Goal: Information Seeking & Learning: Understand process/instructions

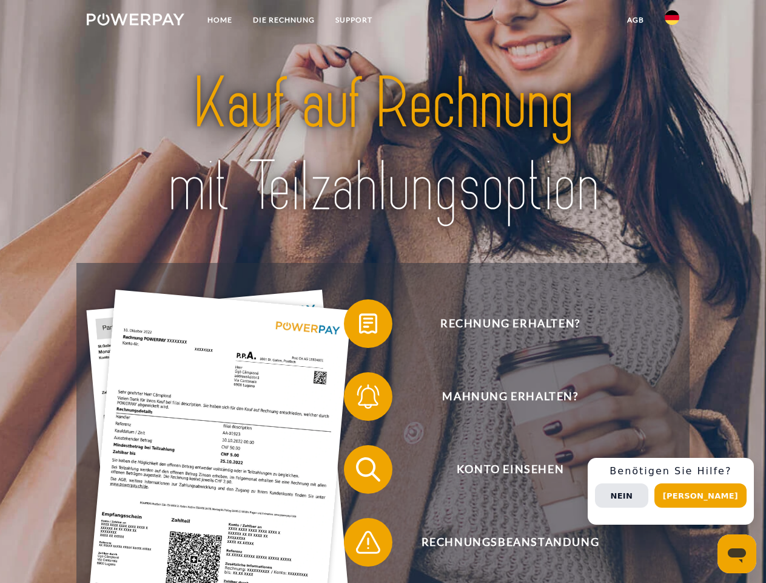
click at [135, 21] on img at bounding box center [136, 19] width 98 height 12
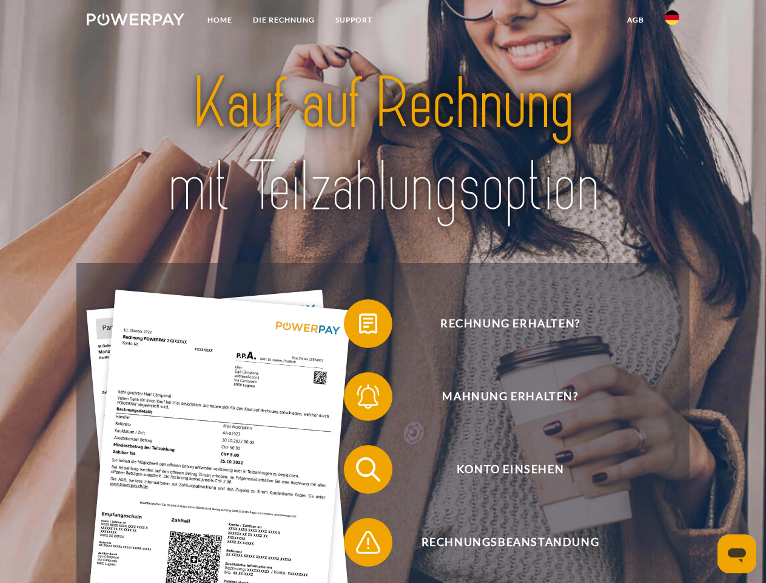
click at [672, 21] on img at bounding box center [672, 17] width 15 height 15
click at [635, 20] on link "agb" at bounding box center [636, 20] width 38 height 22
click at [359, 326] on span at bounding box center [350, 323] width 61 height 61
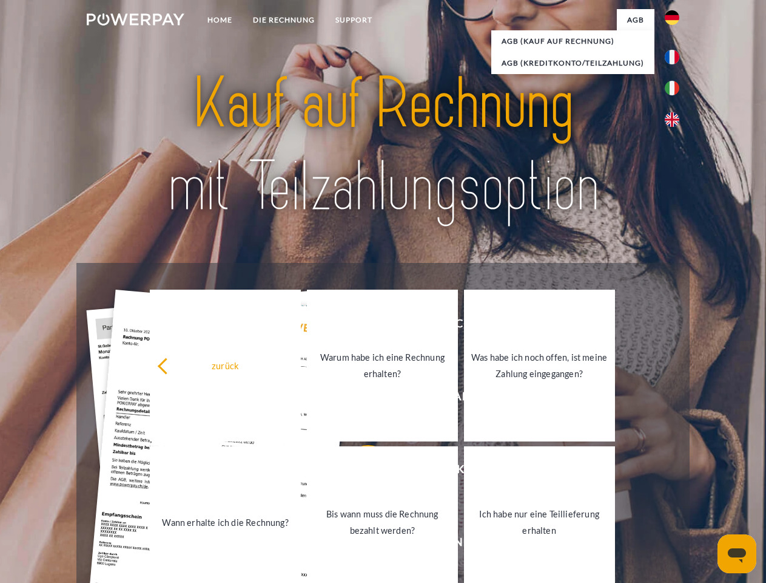
click at [359, 399] on div "zurück Warum habe ich eine Rechnung erhalten? Was habe ich noch offen, ist mein…" at bounding box center [383, 443] width 490 height 313
click at [359, 472] on link "Bis wann muss die Rechnung bezahlt werden?" at bounding box center [382, 522] width 151 height 152
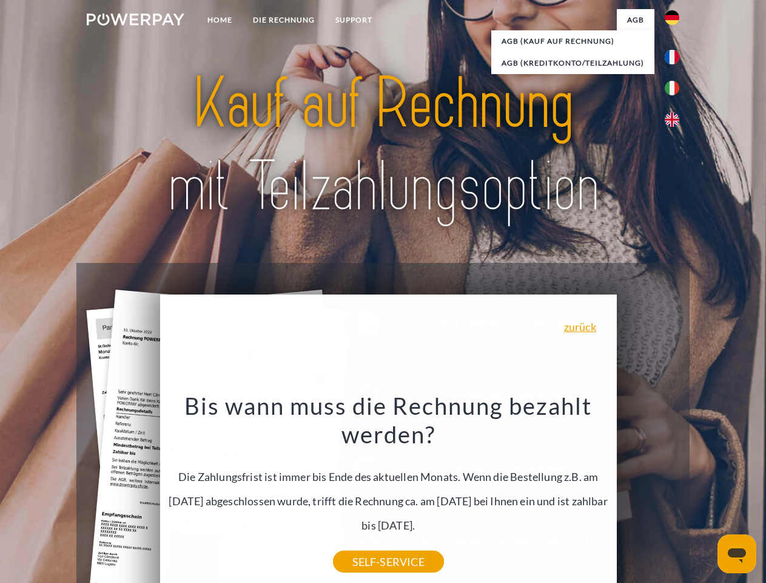
click at [359, 544] on div "Bis wann muss die Rechnung bezahlt werden? Die Zahlungsfrist ist immer bis Ende…" at bounding box center [388, 476] width 443 height 171
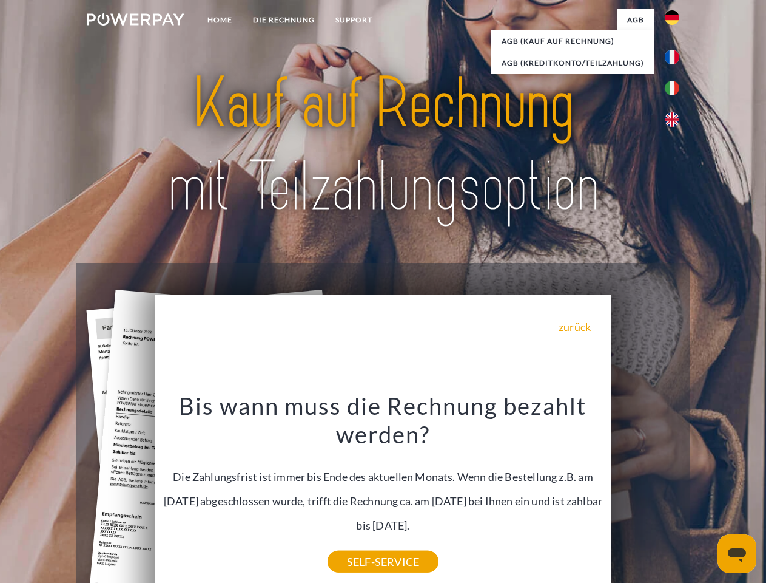
click at [675, 491] on div "Rechnung erhalten? Mahnung erhalten? Konto einsehen" at bounding box center [382, 505] width 613 height 485
click at [646, 493] on span "Konto einsehen" at bounding box center [510, 469] width 297 height 49
click at [705, 495] on header "Home DIE RECHNUNG SUPPORT" at bounding box center [383, 419] width 766 height 838
